Goal: Task Accomplishment & Management: Use online tool/utility

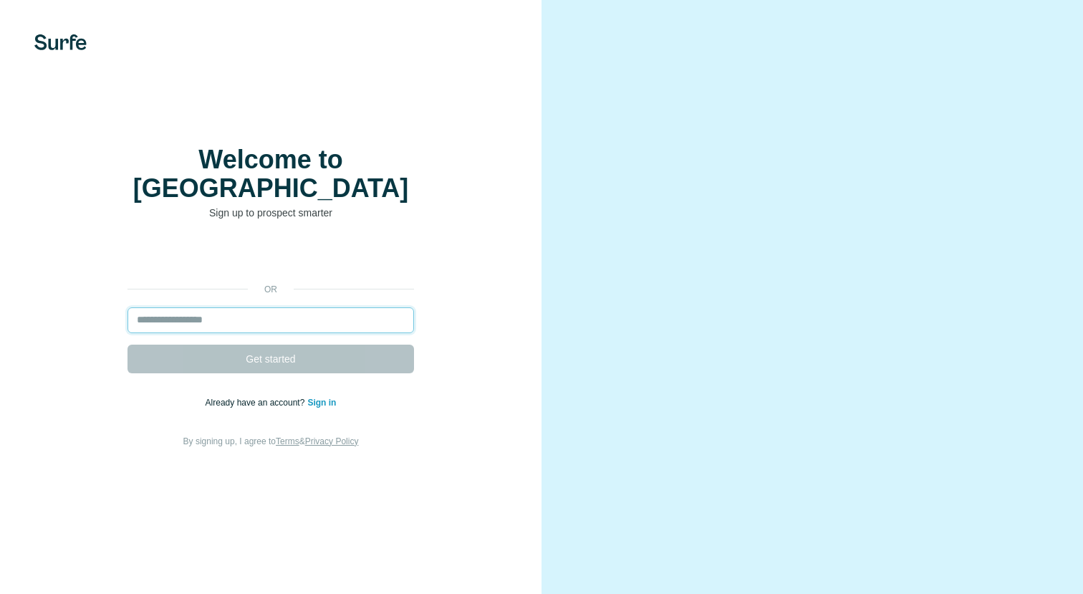
click at [305, 307] on input "email" at bounding box center [271, 320] width 287 height 26
type input "**********"
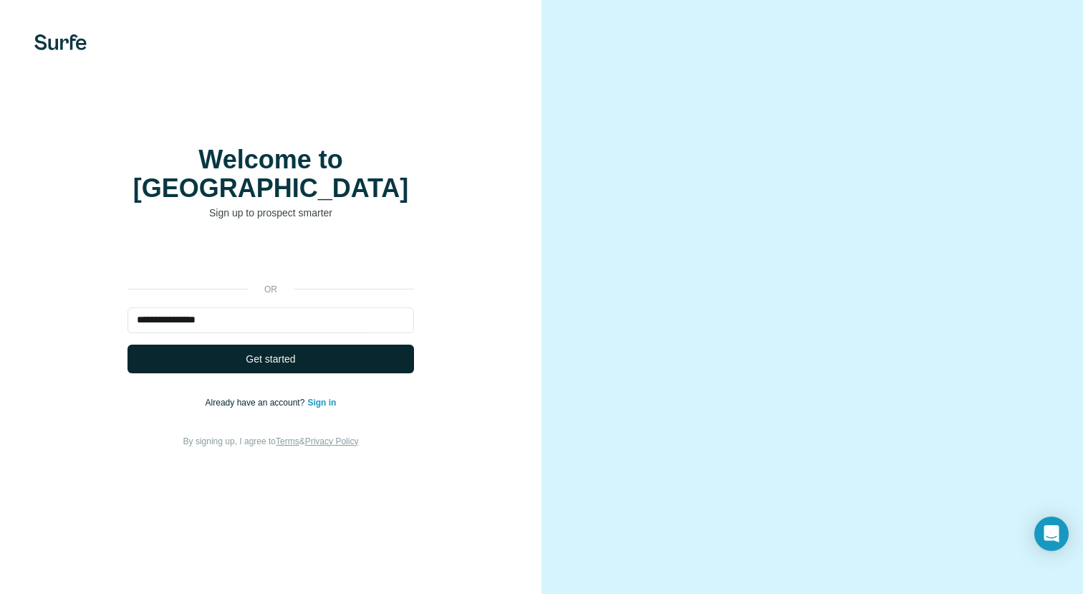
click at [278, 357] on button "Get started" at bounding box center [271, 359] width 287 height 29
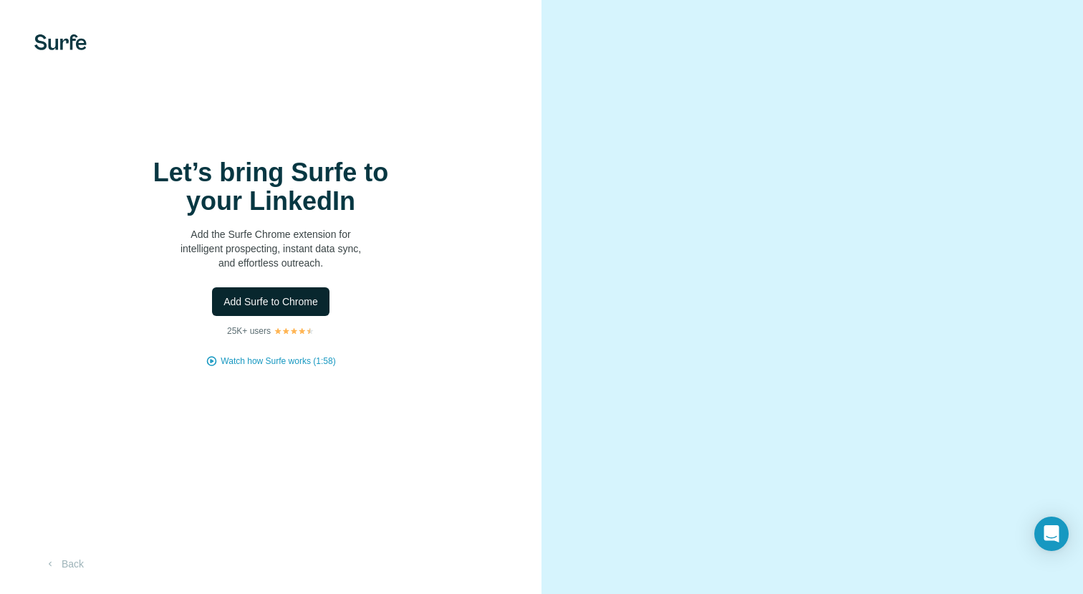
click at [288, 309] on button "Add Surfe to Chrome" at bounding box center [270, 301] width 117 height 29
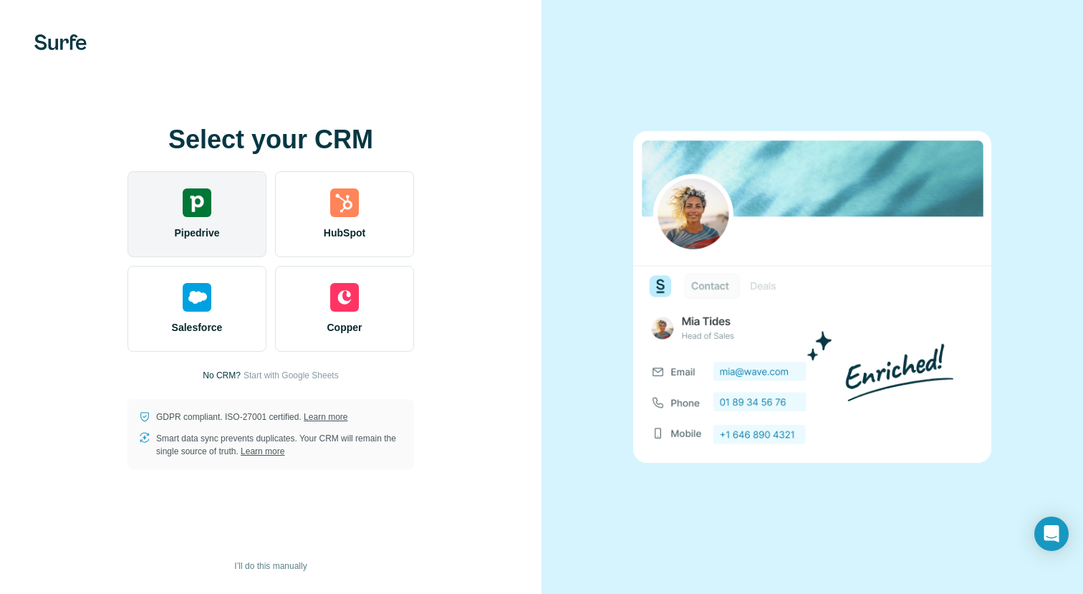
click at [157, 212] on div "Pipedrive" at bounding box center [197, 214] width 139 height 86
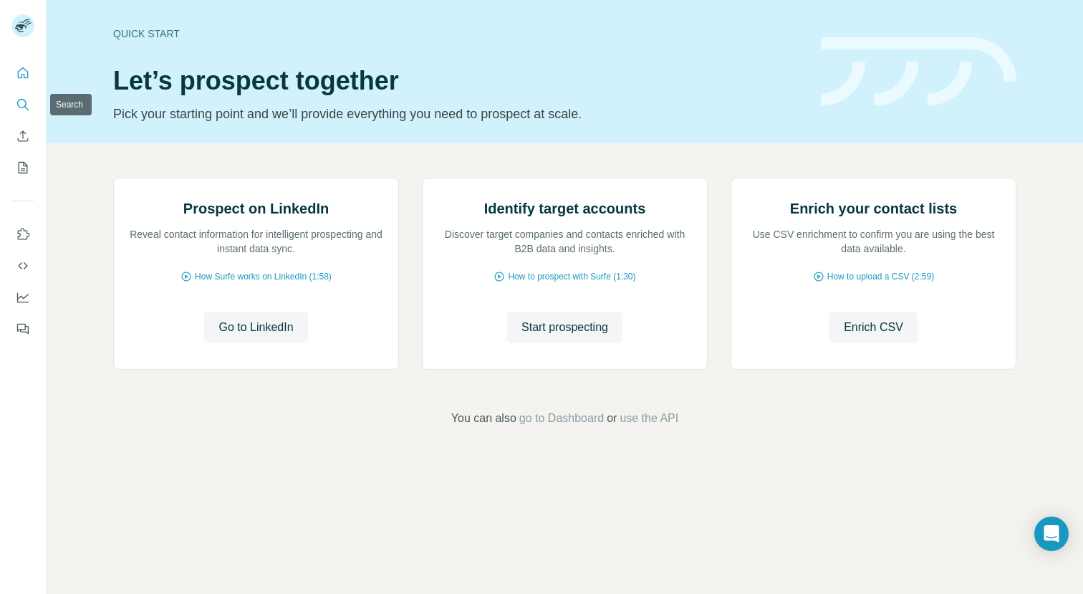
click at [29, 105] on icon "Search" at bounding box center [23, 104] width 14 height 14
